Goal: Transaction & Acquisition: Purchase product/service

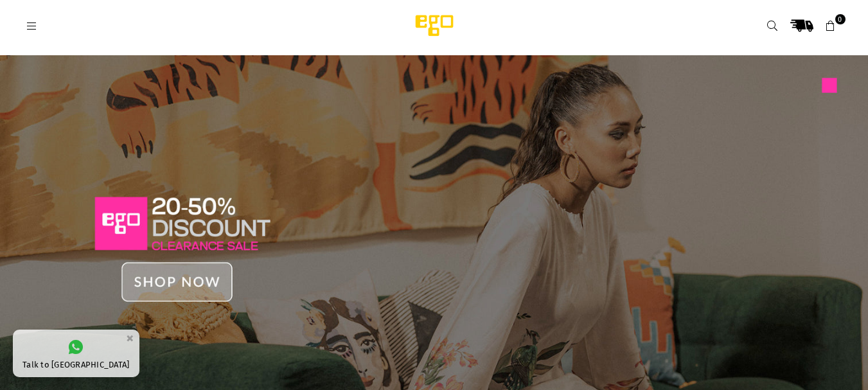
click at [34, 26] on icon at bounding box center [32, 27] width 12 height 12
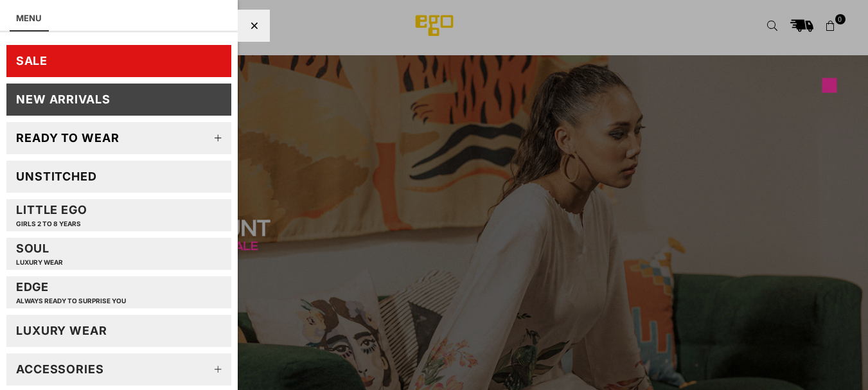
click at [480, 141] on div at bounding box center [434, 195] width 868 height 390
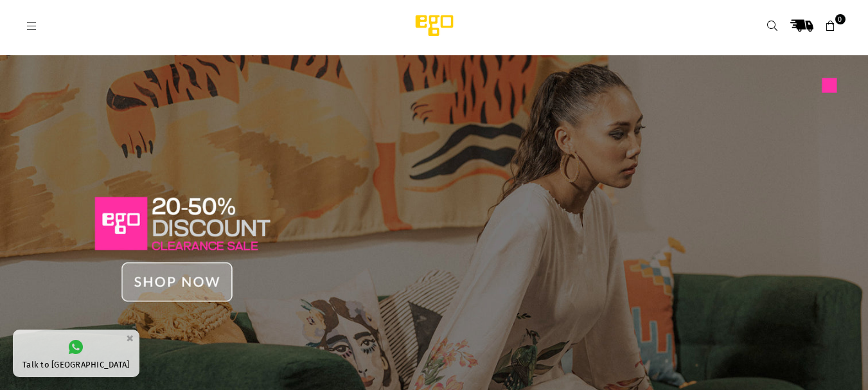
click at [774, 24] on icon at bounding box center [773, 27] width 12 height 12
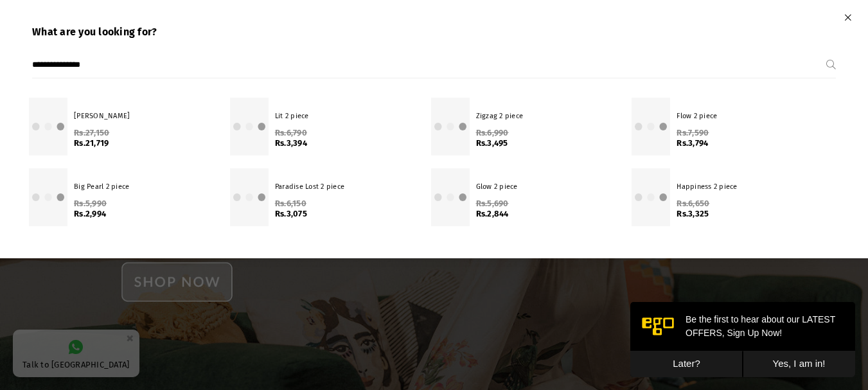
type input "**********"
click at [826, 52] on button "Submit" at bounding box center [831, 65] width 10 height 26
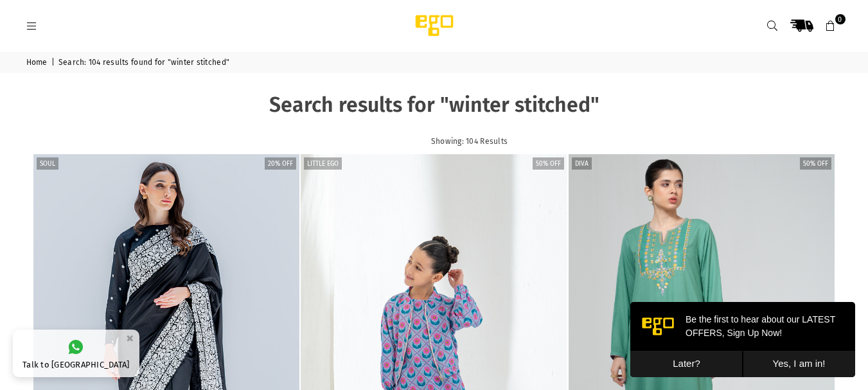
click at [674, 364] on button "Later?" at bounding box center [686, 364] width 112 height 26
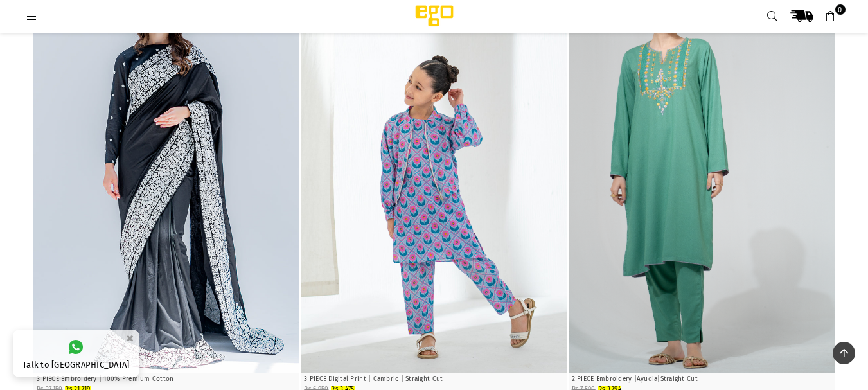
scroll to position [135, 0]
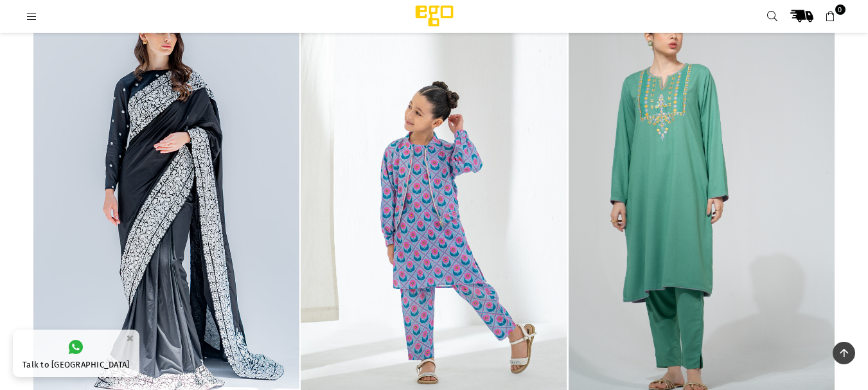
click at [663, 143] on img "1 / 4" at bounding box center [702, 198] width 266 height 399
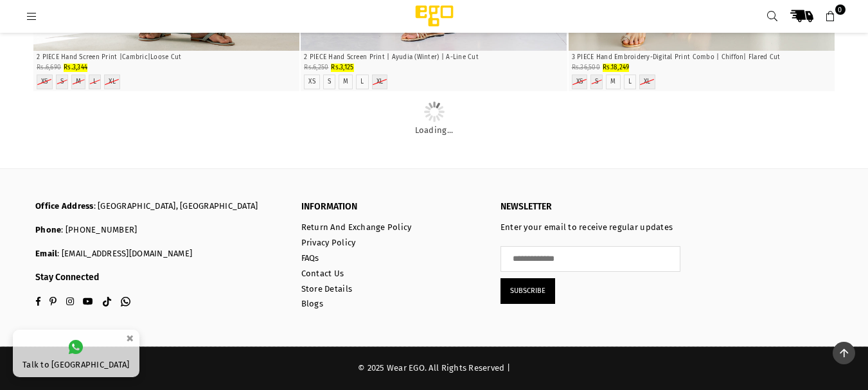
scroll to position [5431, 0]
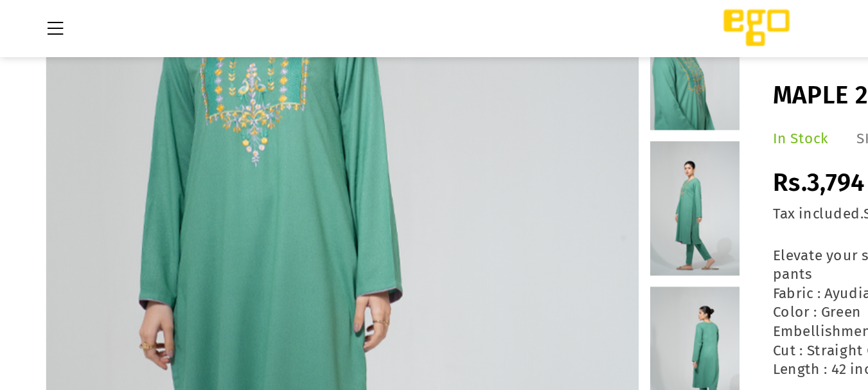
scroll to position [112, 0]
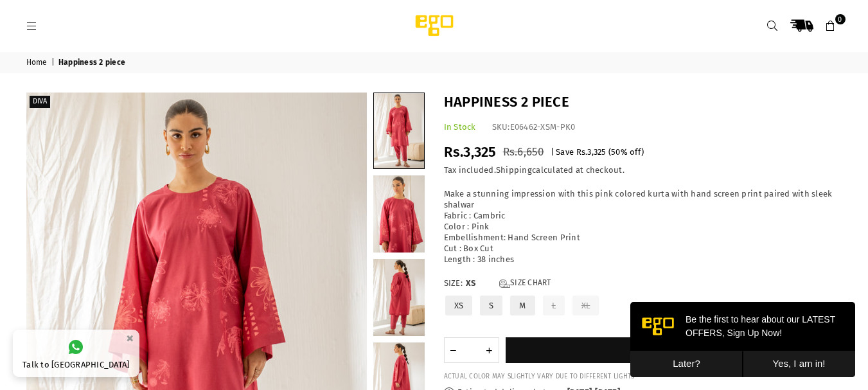
click at [742, 15] on div ".st0 { fill: #000000; } 0" at bounding box center [787, 25] width 109 height 23
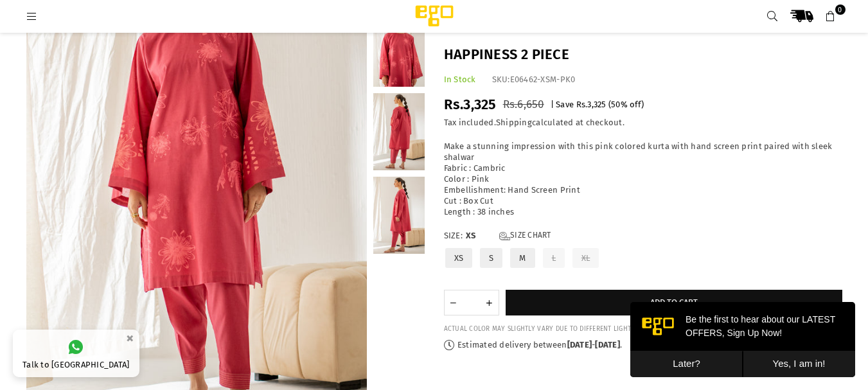
scroll to position [152, 0]
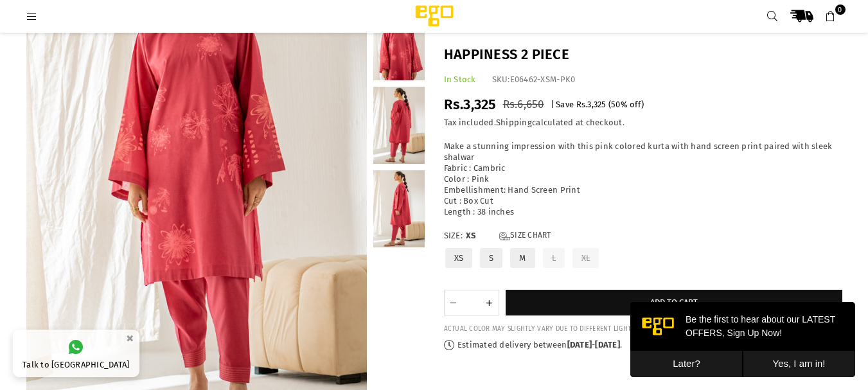
click at [391, 115] on link at bounding box center [398, 125] width 51 height 77
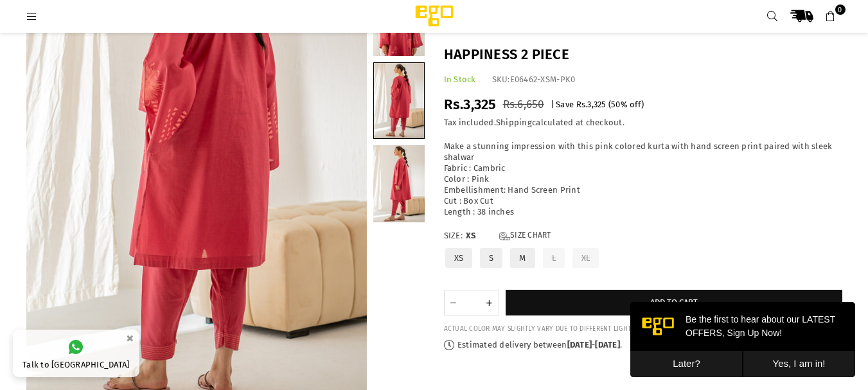
scroll to position [178, 0]
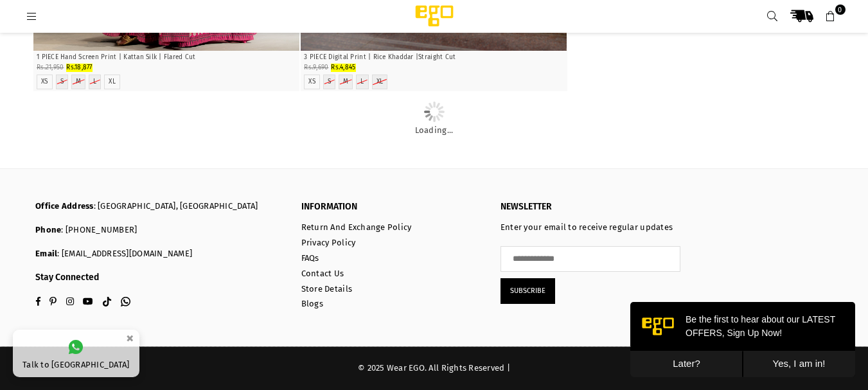
scroll to position [9871, 0]
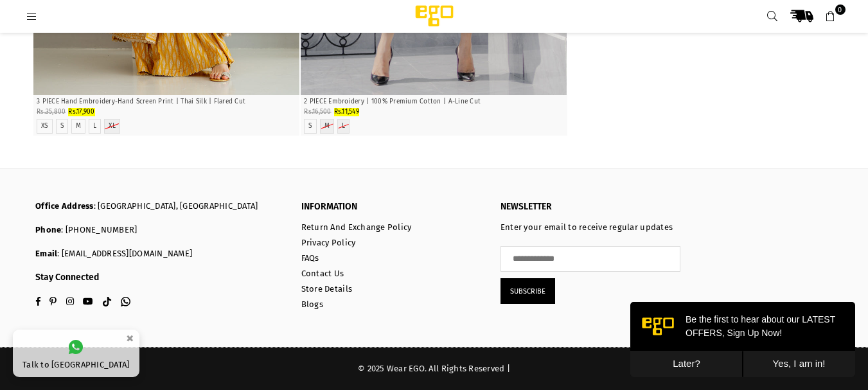
scroll to position [15430, 0]
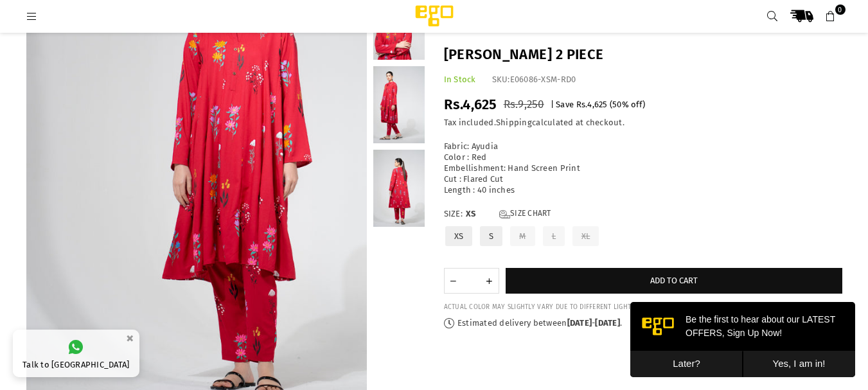
scroll to position [186, 0]
